Goal: Find specific page/section: Find specific page/section

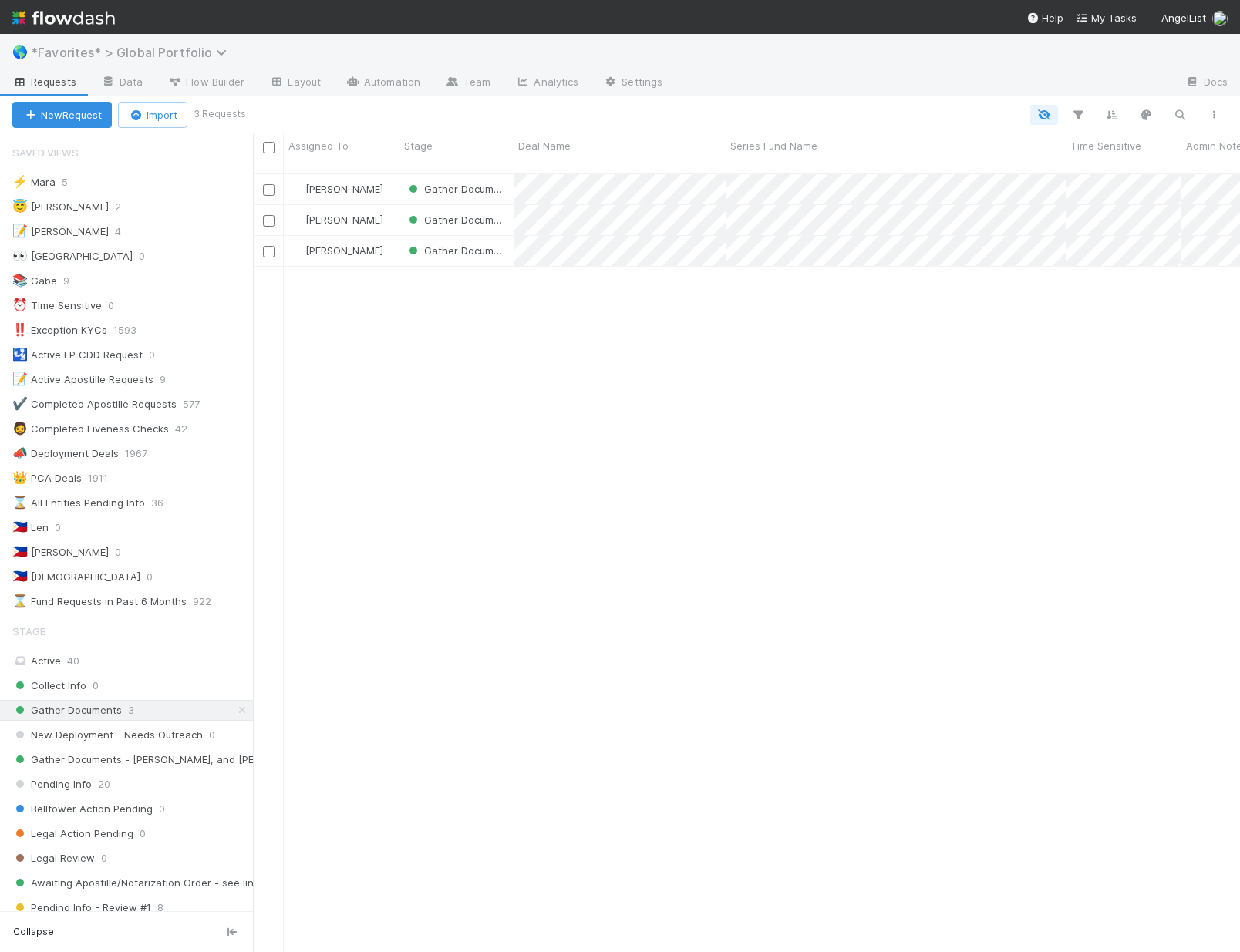
scroll to position [780, 975]
click at [120, 54] on span "*Favorites* > Global Portfolio" at bounding box center [133, 52] width 204 height 16
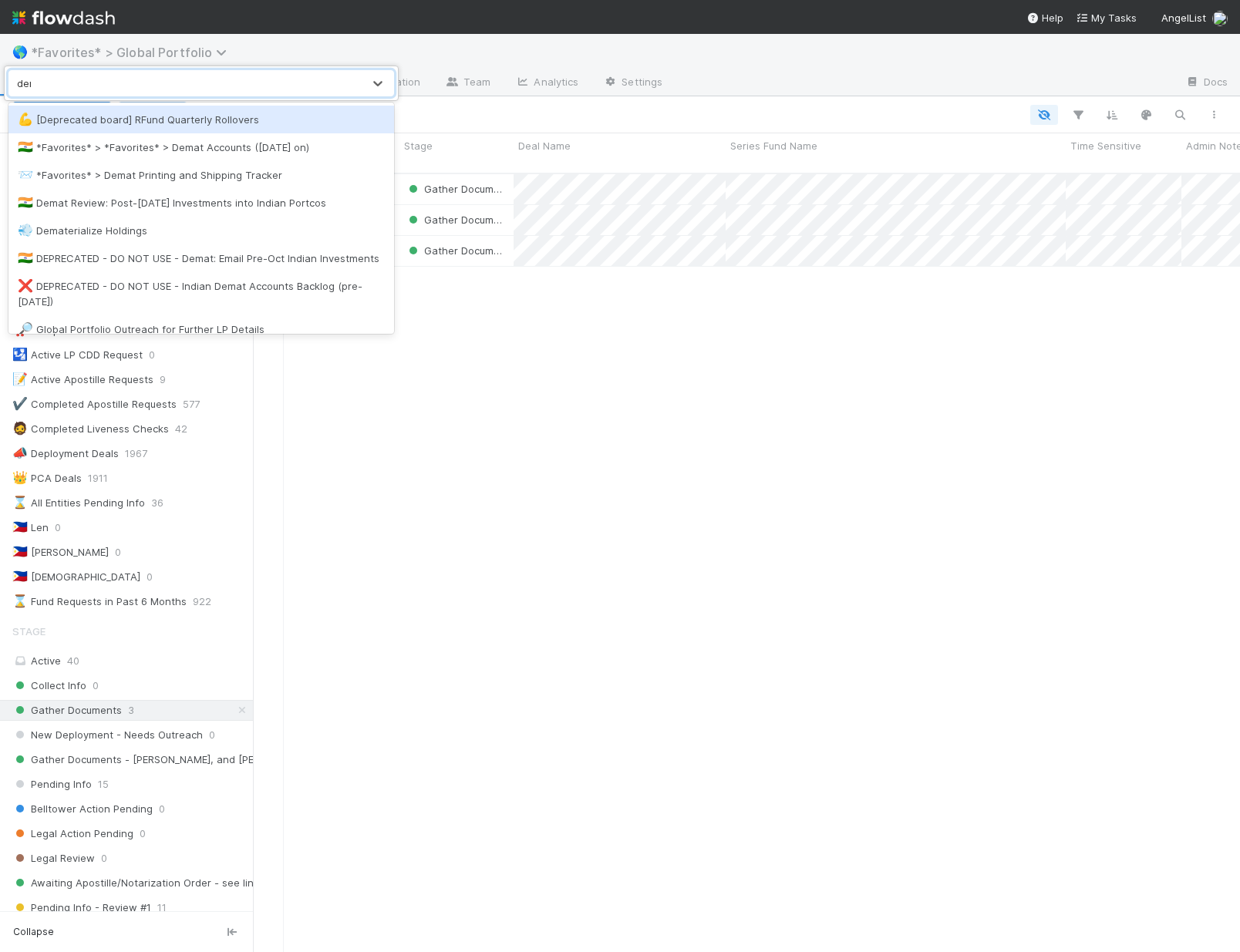
type input "demat"
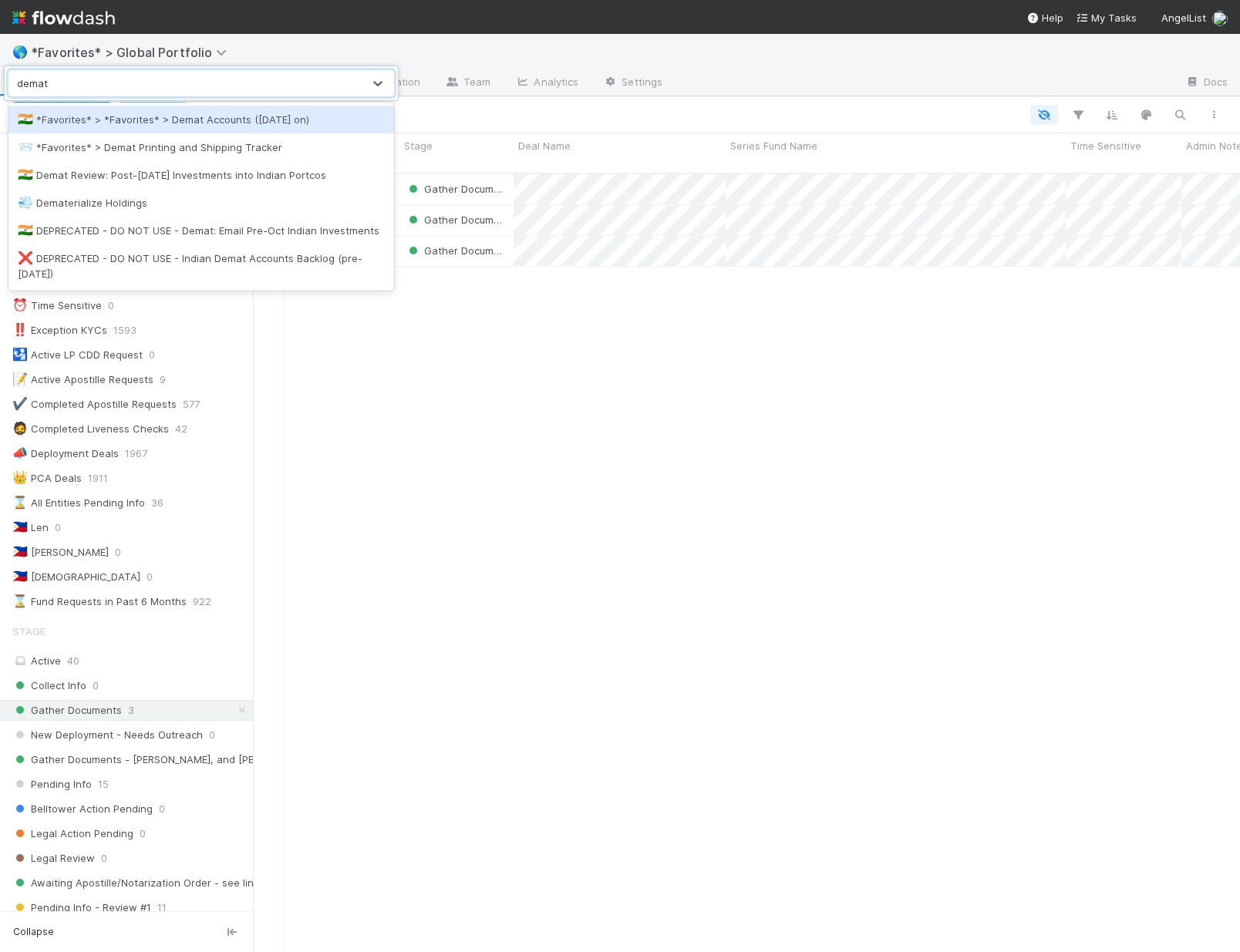
click at [113, 126] on div "🇮🇳 *Favorites* > *Favorites* > Demat Accounts ([DATE] on)" at bounding box center [201, 119] width 367 height 16
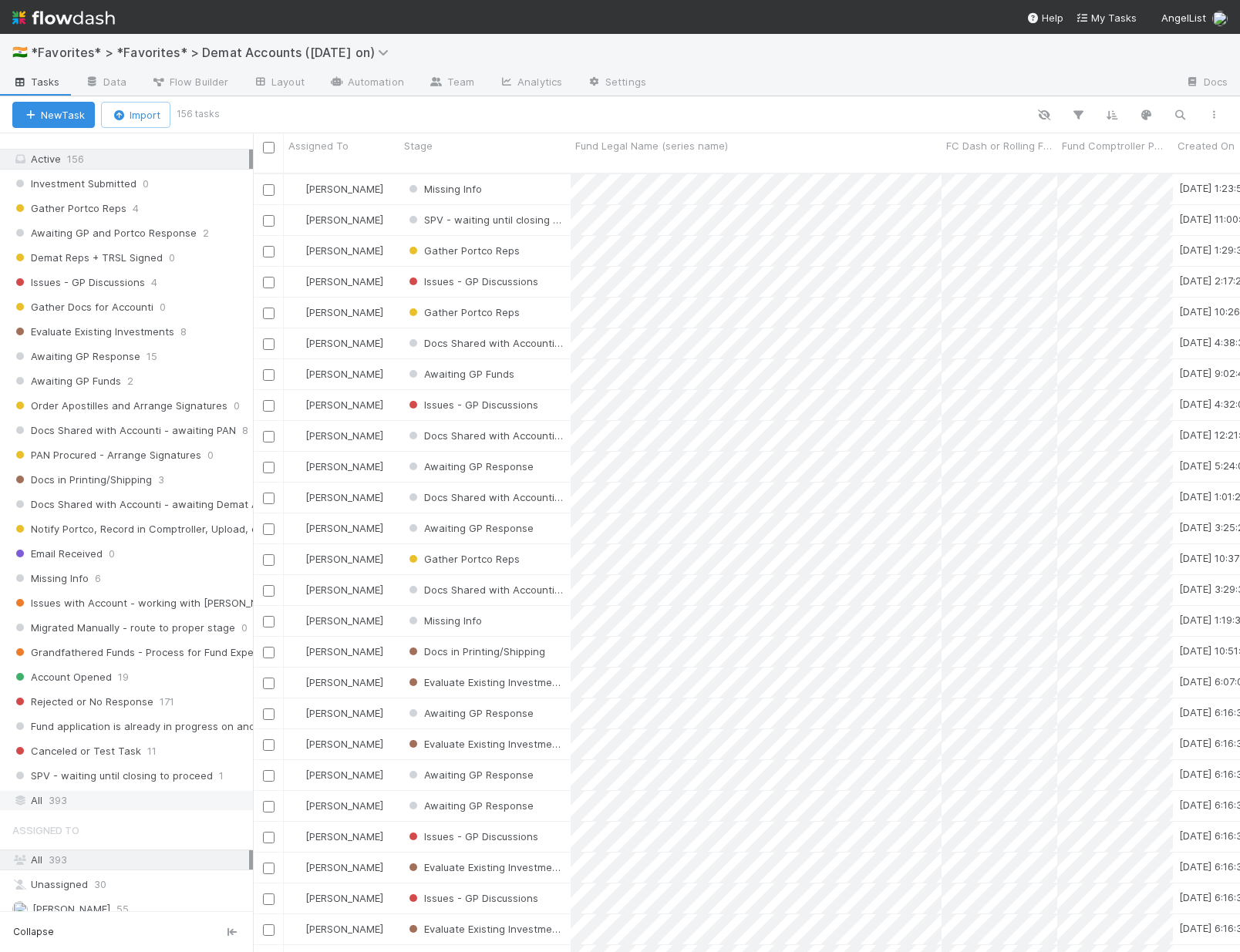
scroll to position [317, 0]
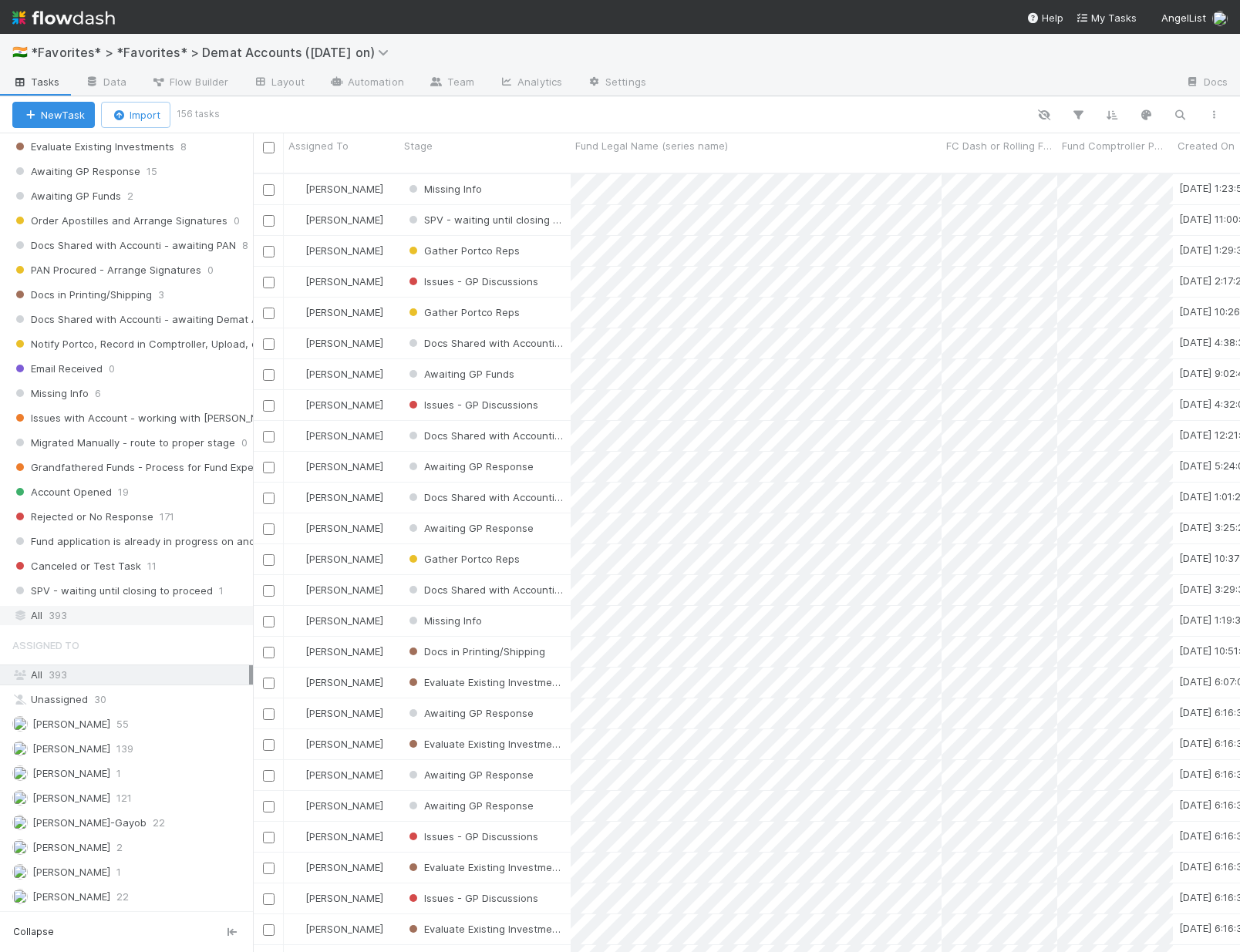
click at [106, 616] on div "All 393" at bounding box center [131, 615] width 237 height 19
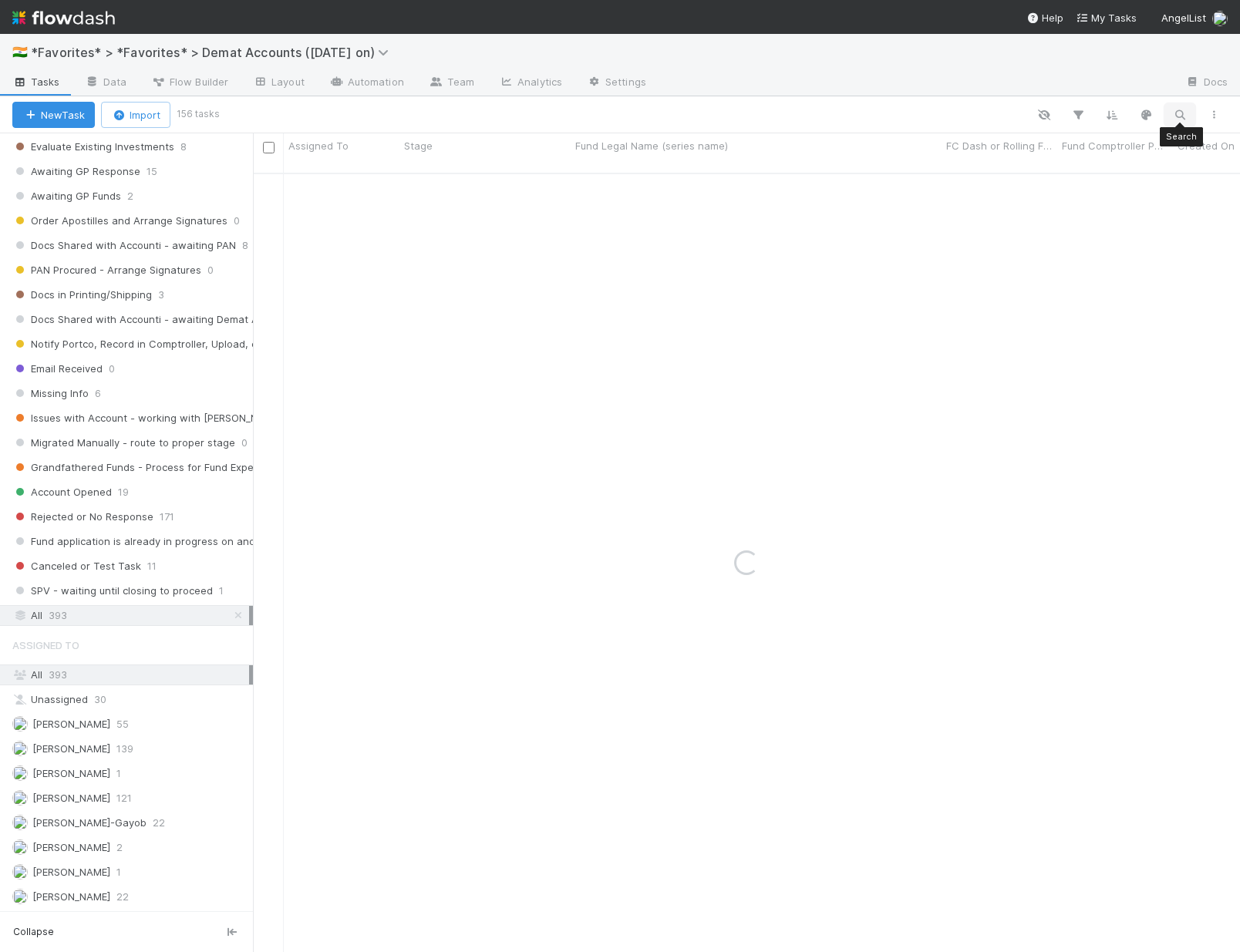
click at [1183, 119] on icon "button" at bounding box center [1179, 114] width 16 height 14
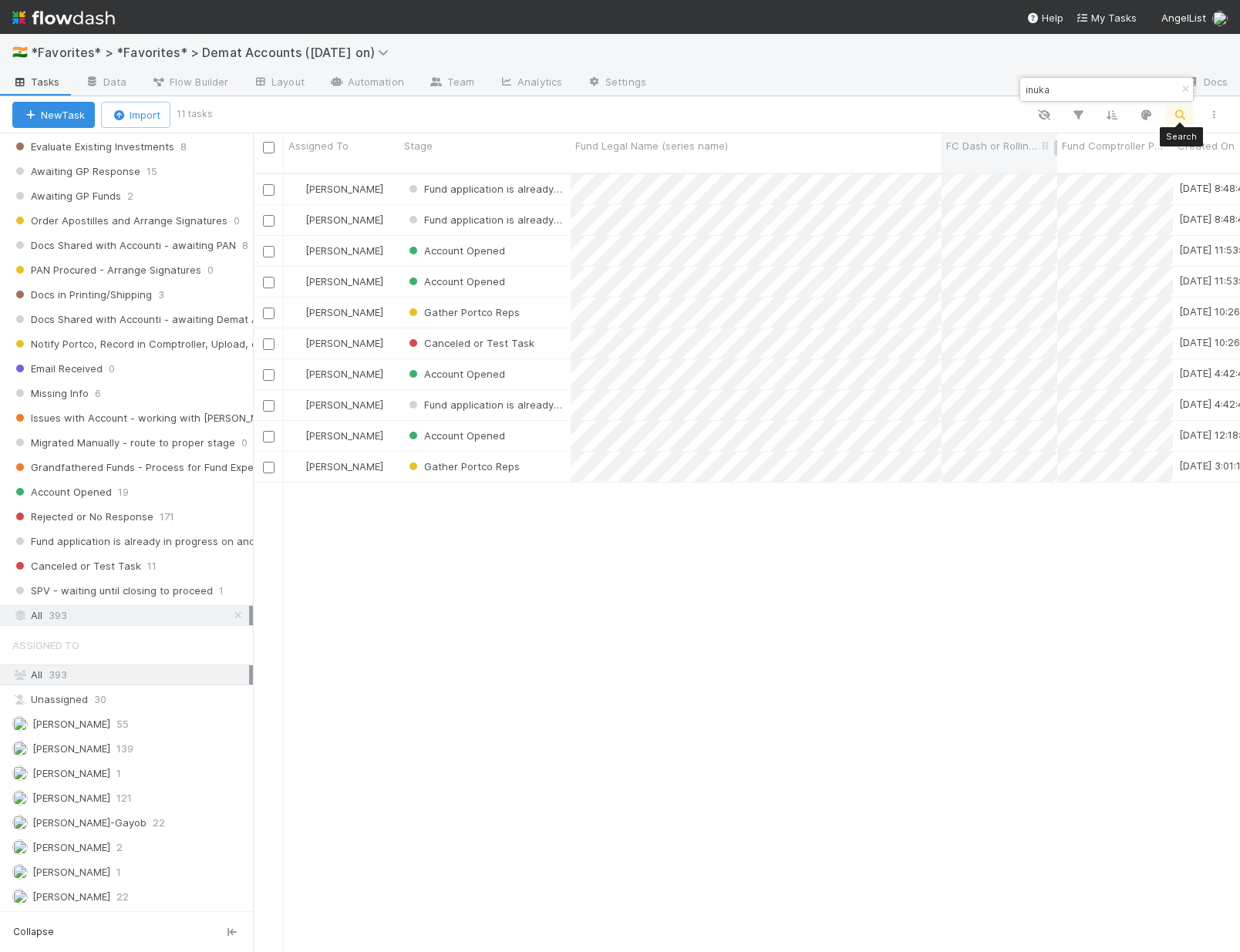
scroll to position [780, 975]
type input "inuka"
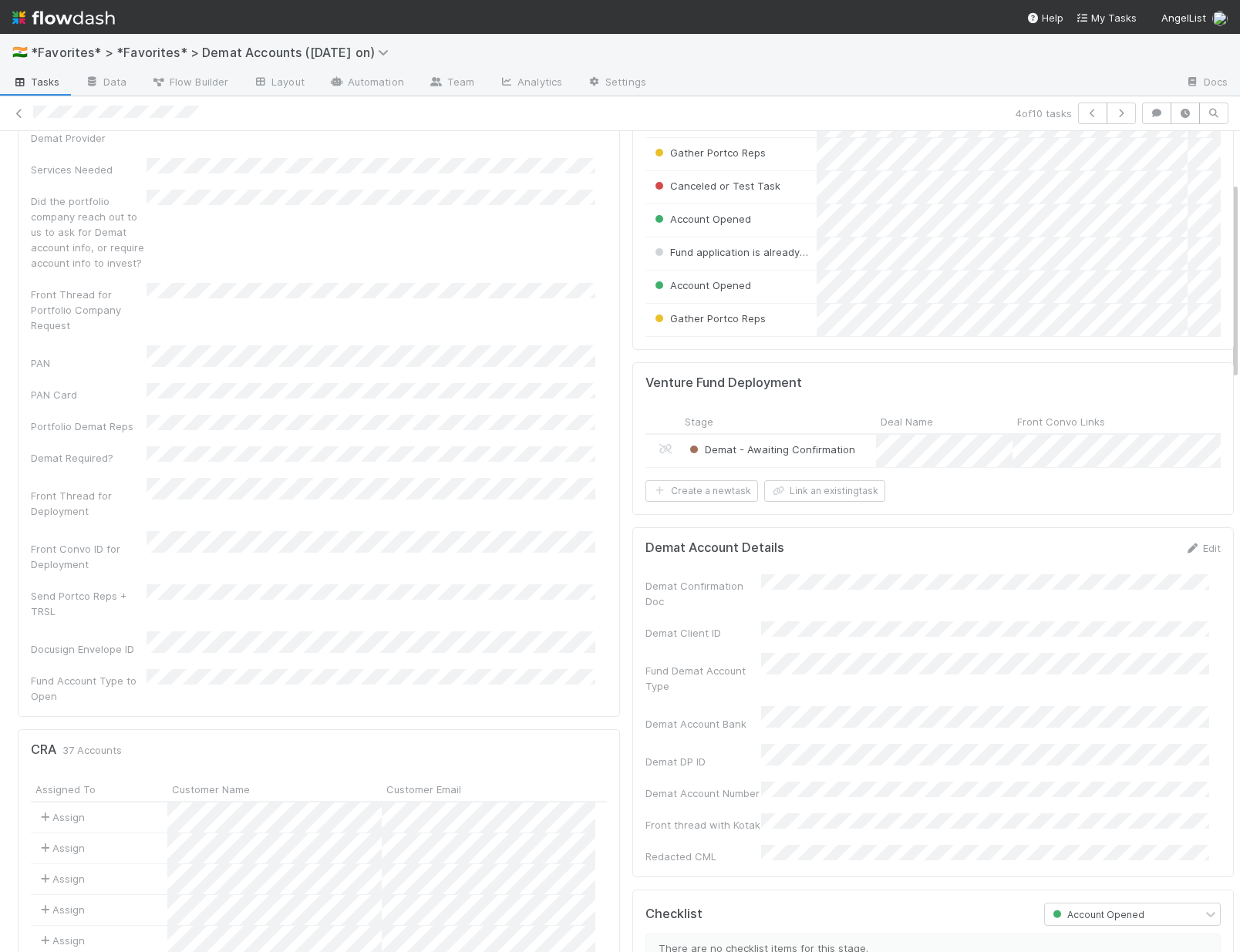
scroll to position [209, 0]
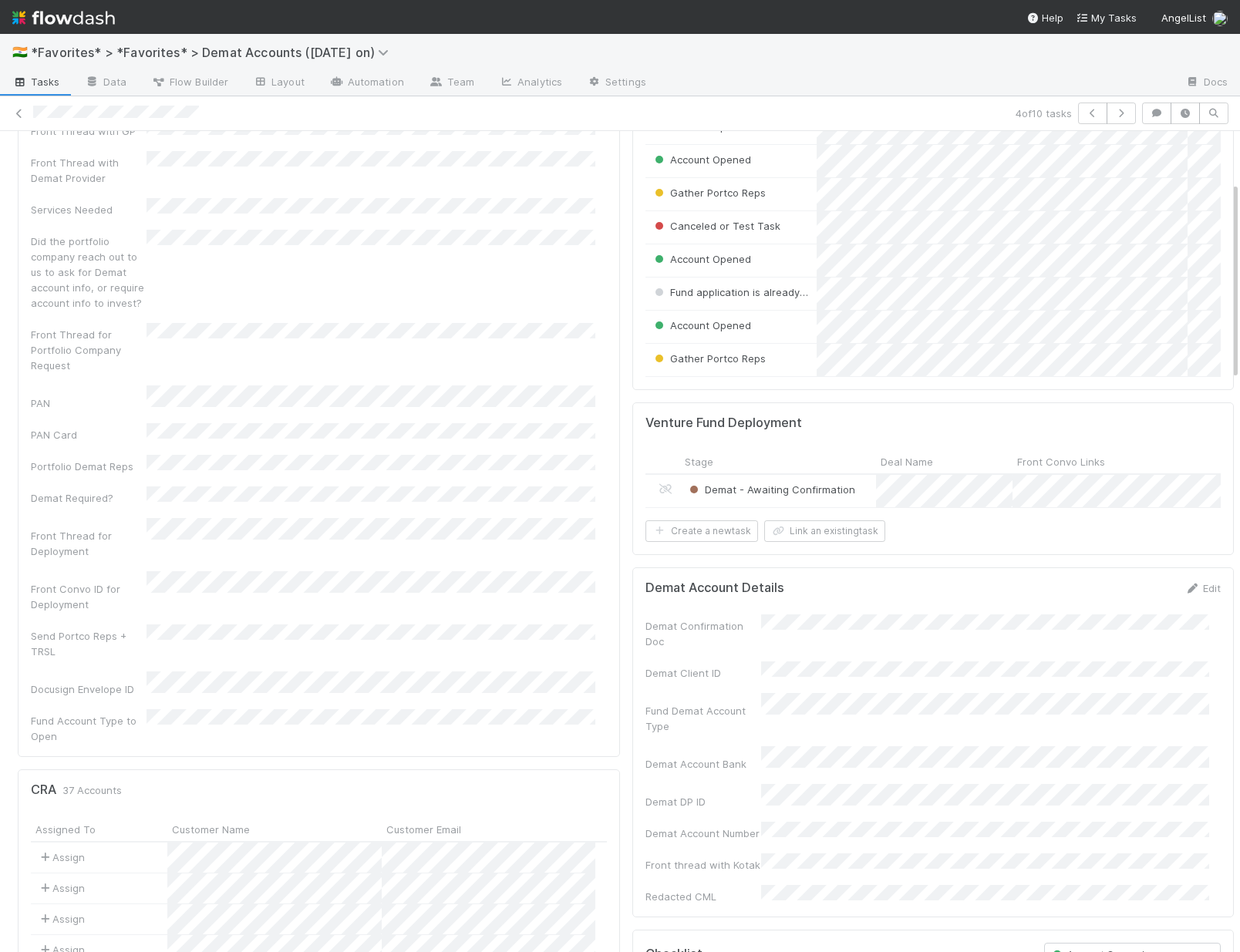
click at [228, 380] on div "Earliest date account MIGHT open Fund Legal Name (series name) Front Thread wit…" at bounding box center [319, 381] width 576 height 724
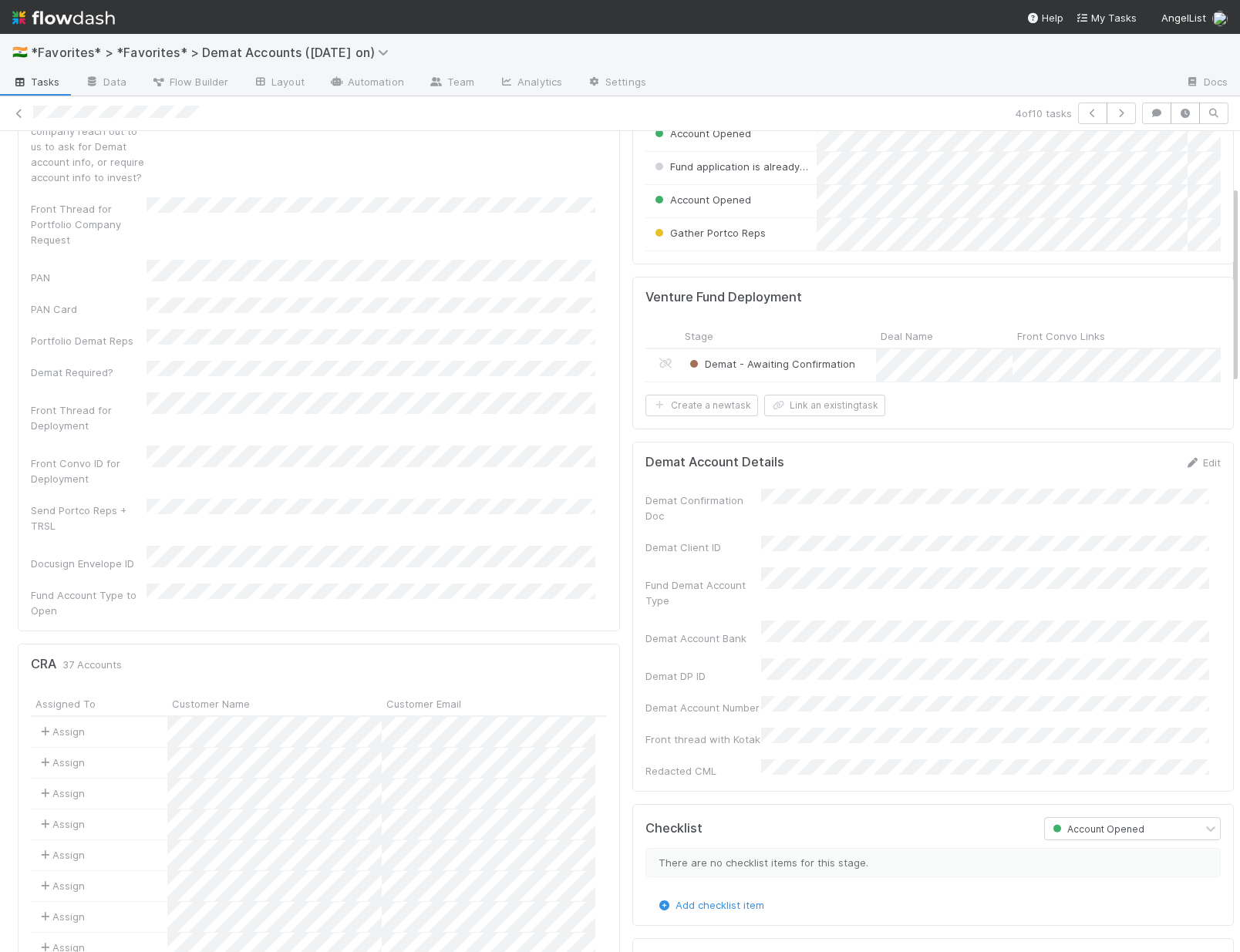
scroll to position [945, 0]
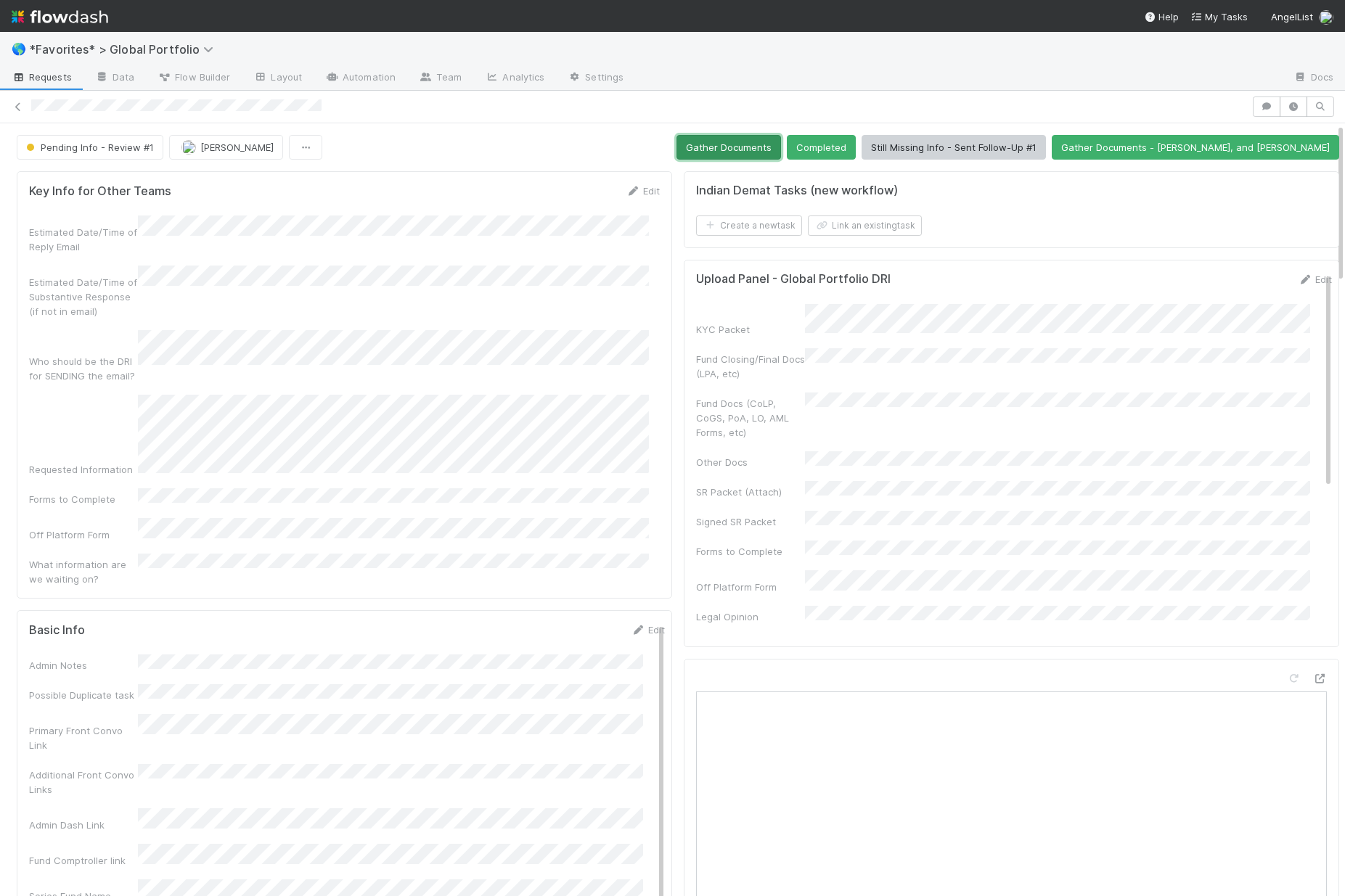
click at [773, 155] on button "Gather Documents" at bounding box center [729, 148] width 104 height 25
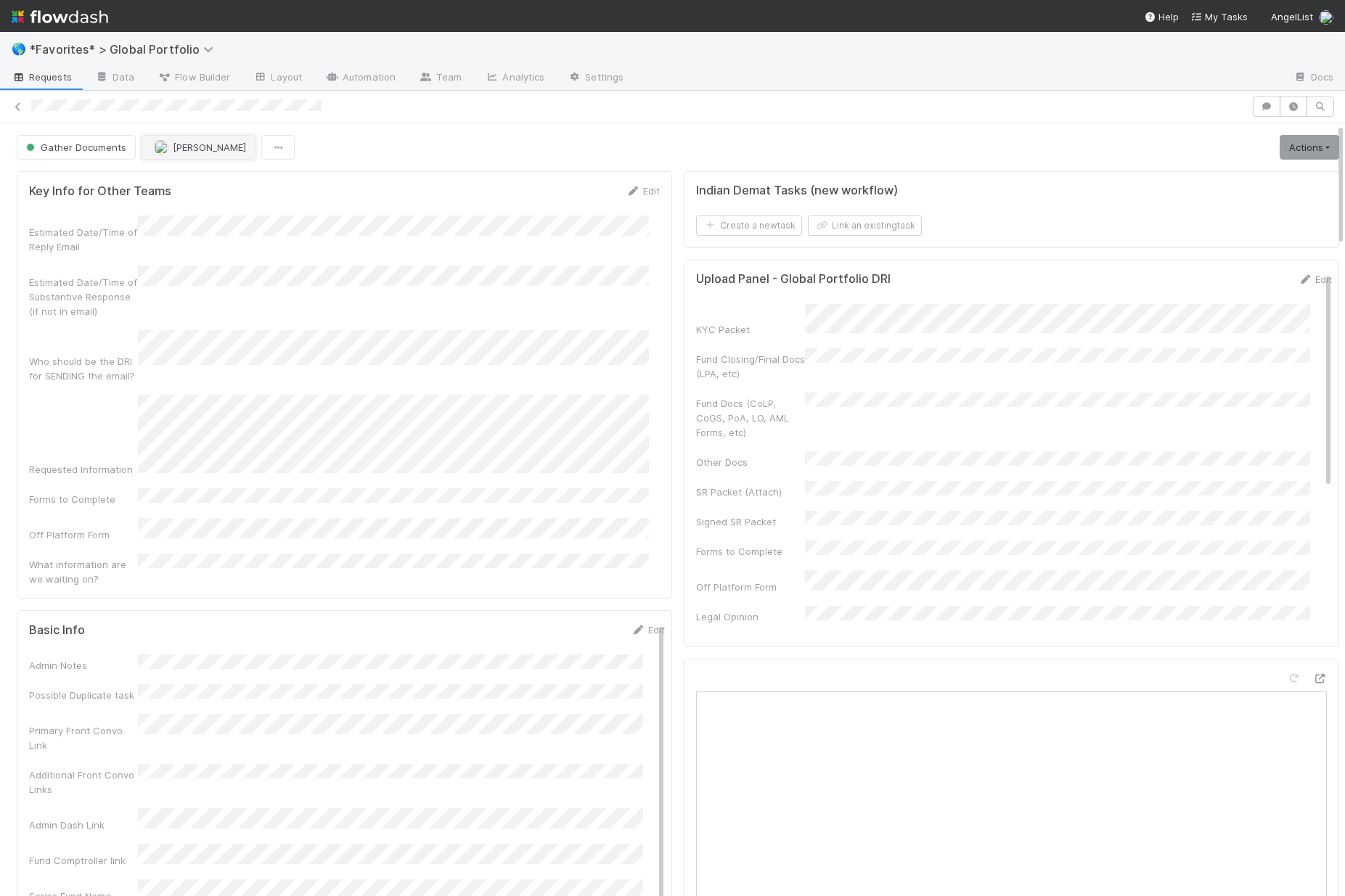
click at [225, 147] on span "[PERSON_NAME]" at bounding box center [209, 147] width 73 height 12
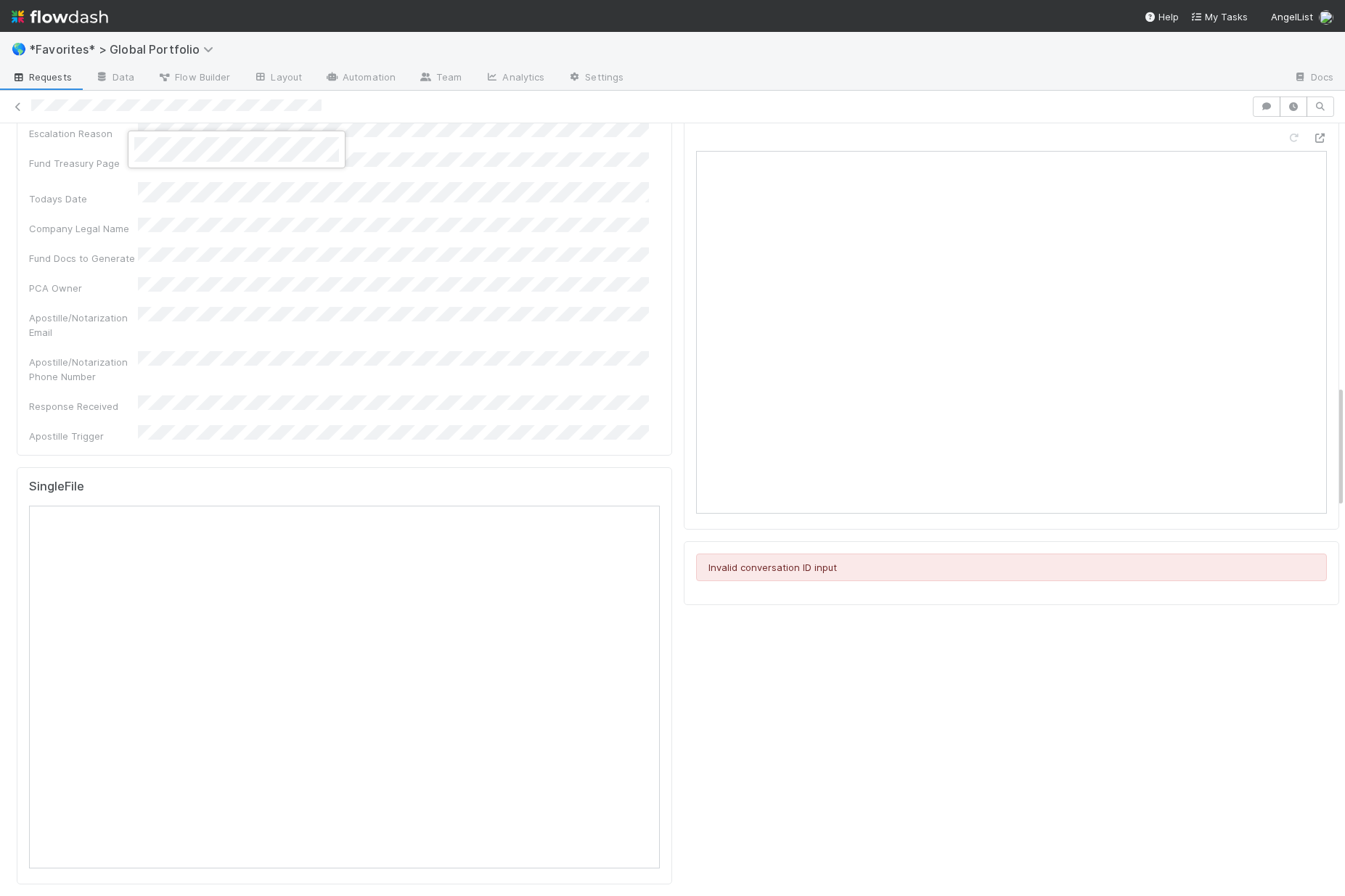
click at [398, 309] on div at bounding box center [672, 448] width 1345 height 896
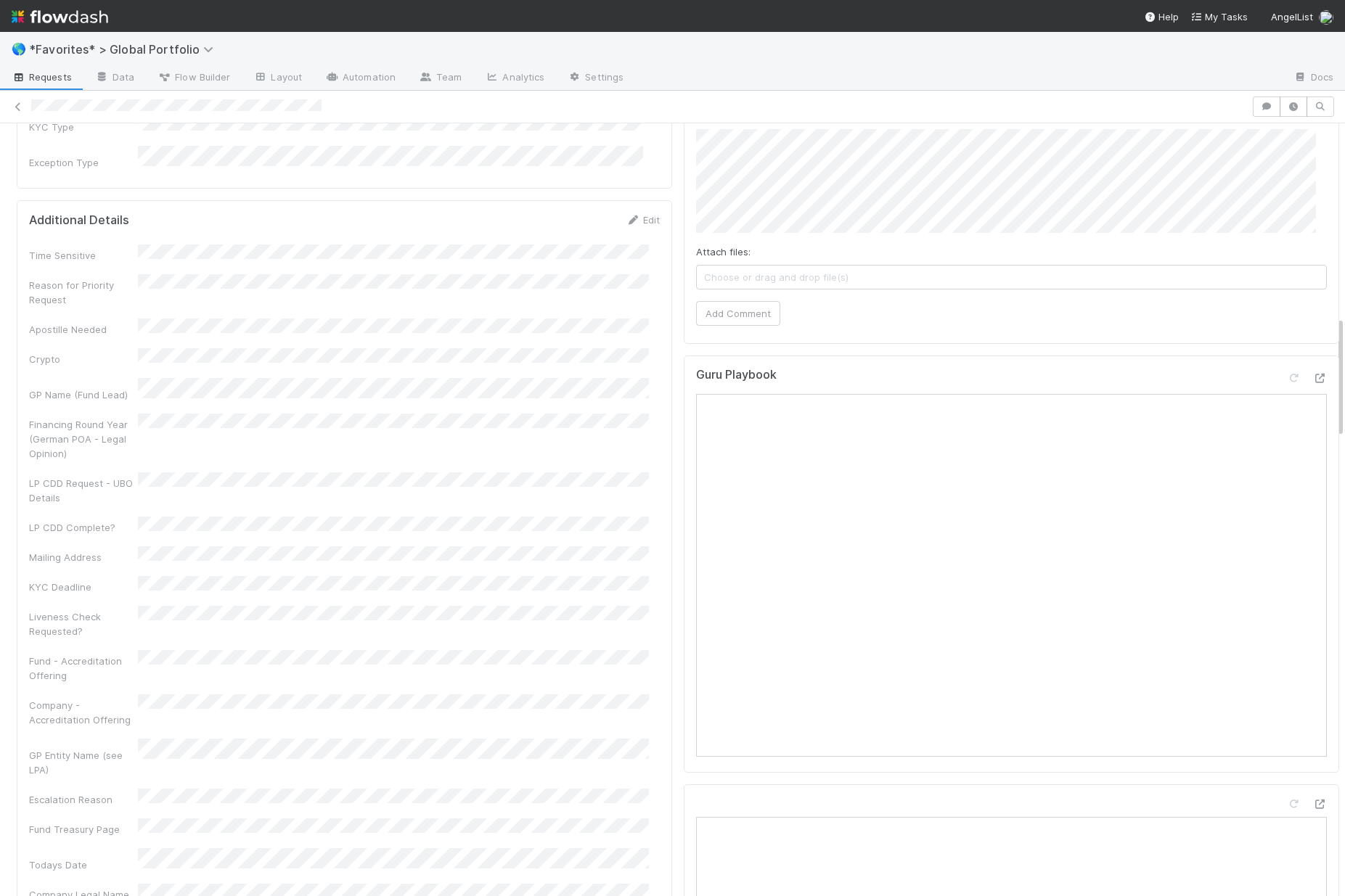
scroll to position [0, 0]
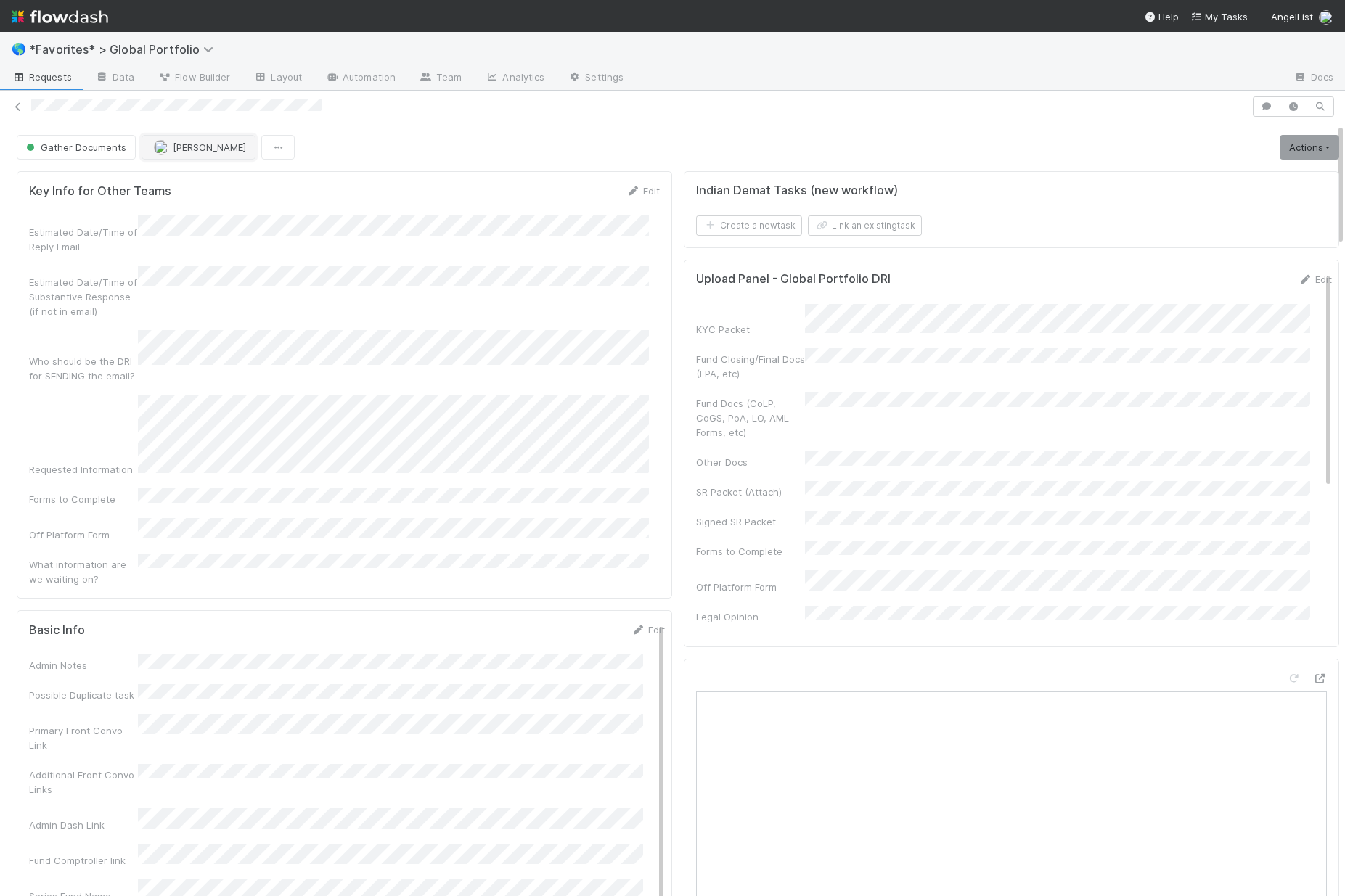
click at [195, 143] on span "[PERSON_NAME]" at bounding box center [209, 147] width 73 height 12
click at [199, 178] on span "[PERSON_NAME]" at bounding box center [198, 183] width 73 height 12
